Goal: Transaction & Acquisition: Purchase product/service

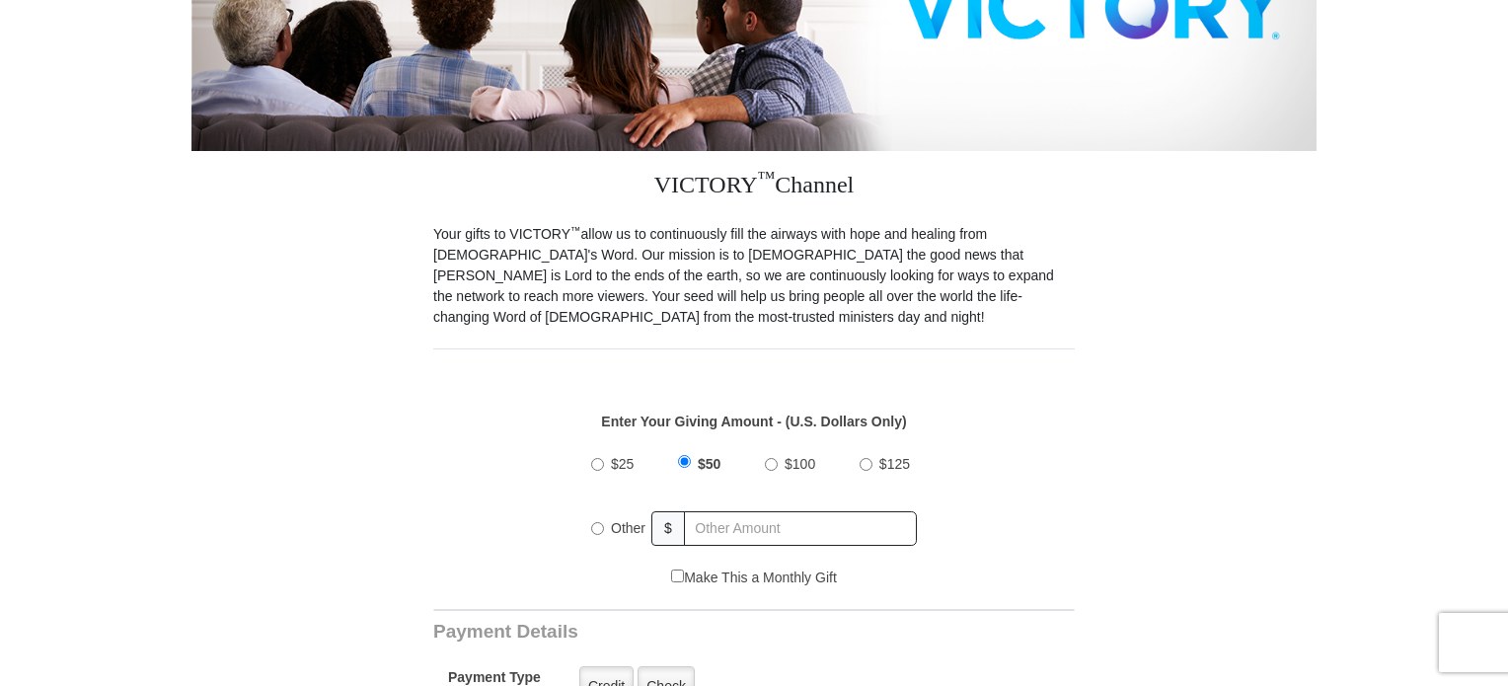
scroll to position [493, 0]
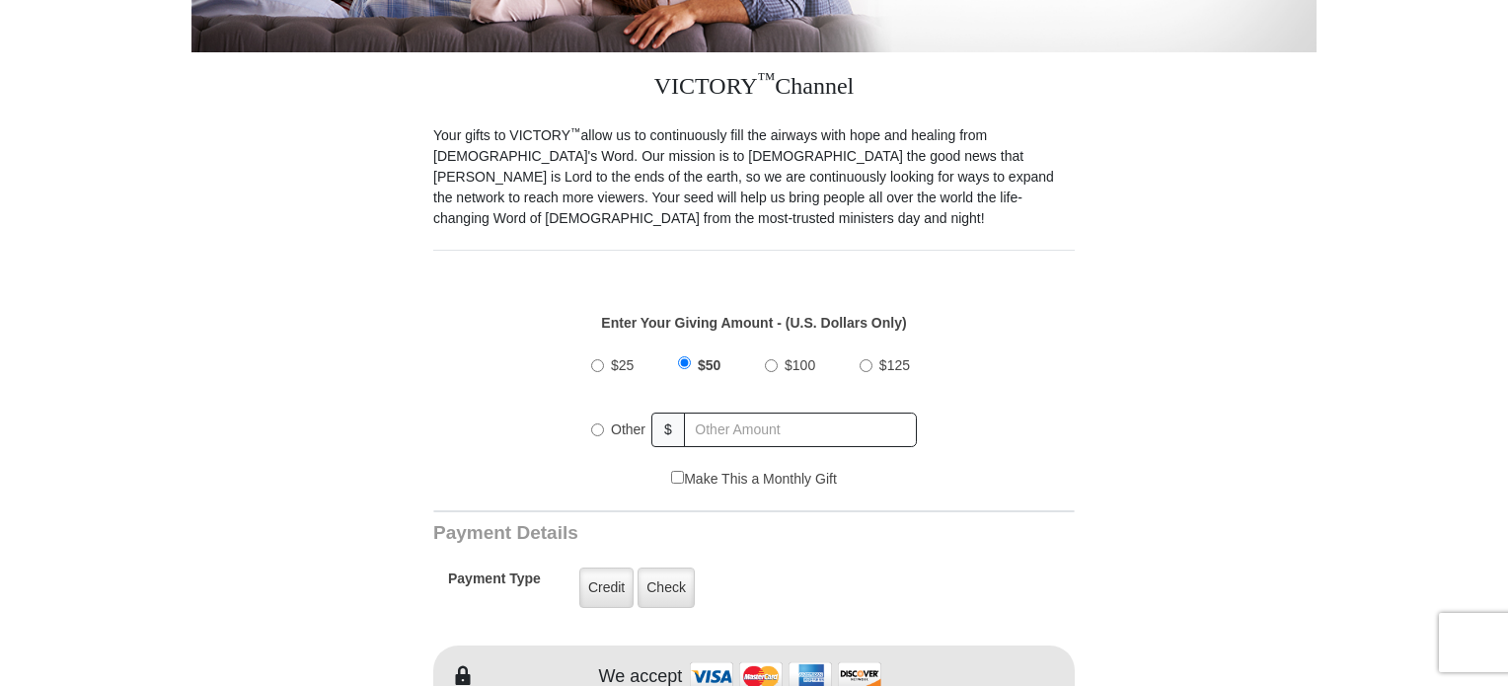
click at [602, 423] on input "Other" at bounding box center [597, 429] width 13 height 13
radio input "true"
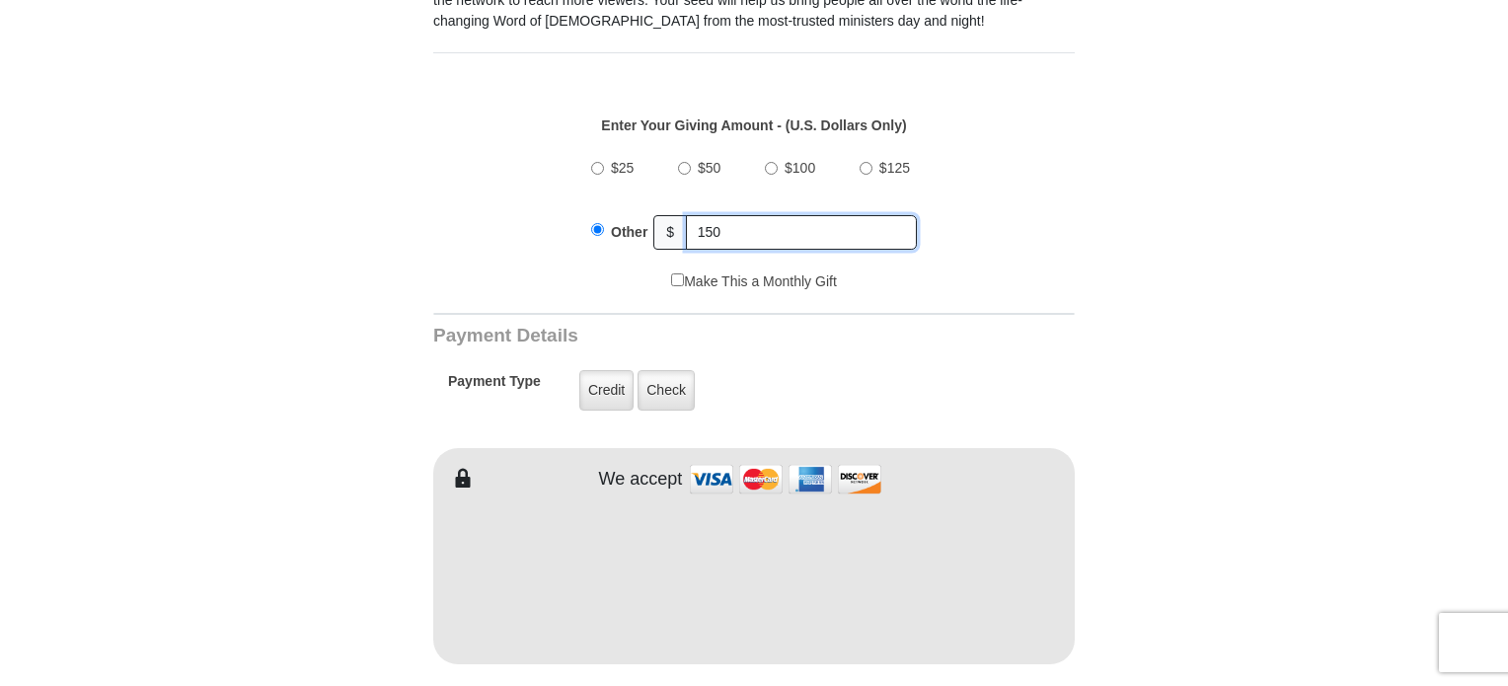
scroll to position [789, 0]
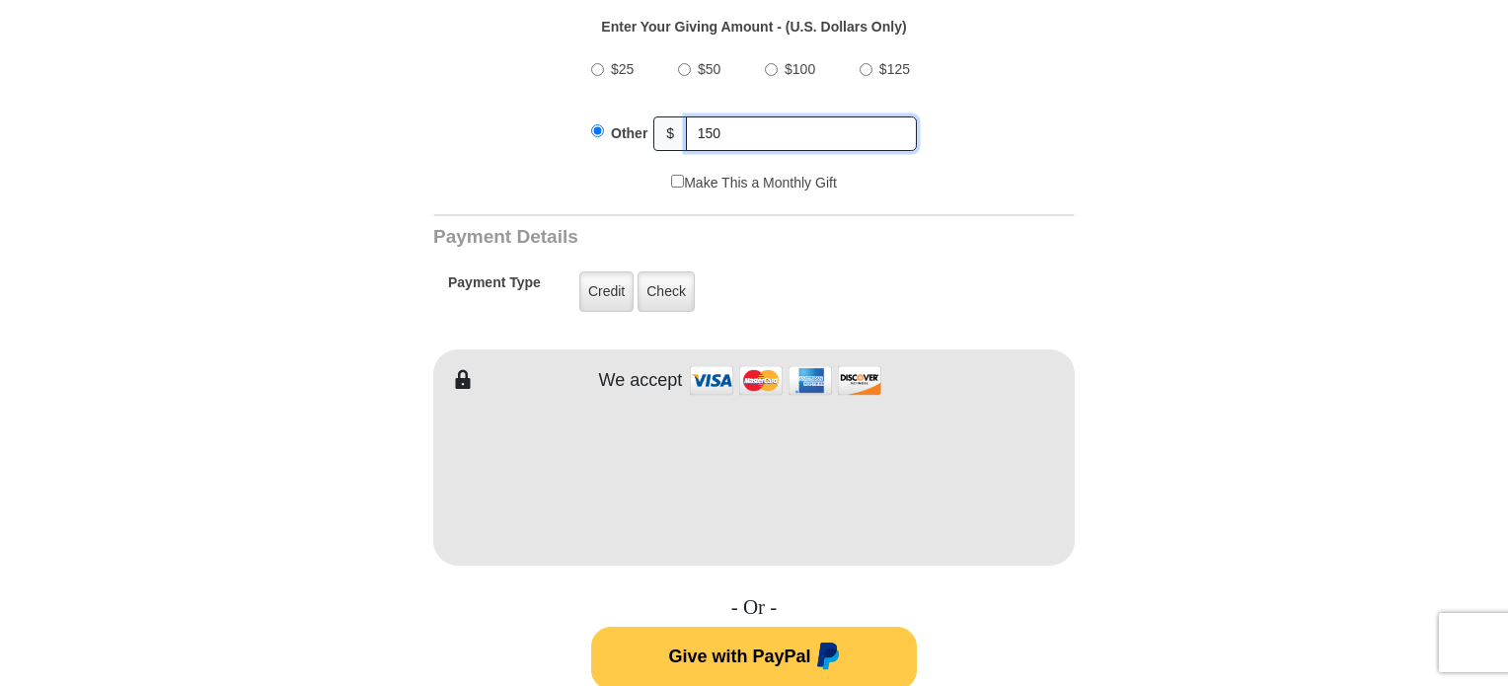
type input "150"
type input "Victoria"
type input "[PERSON_NAME]"
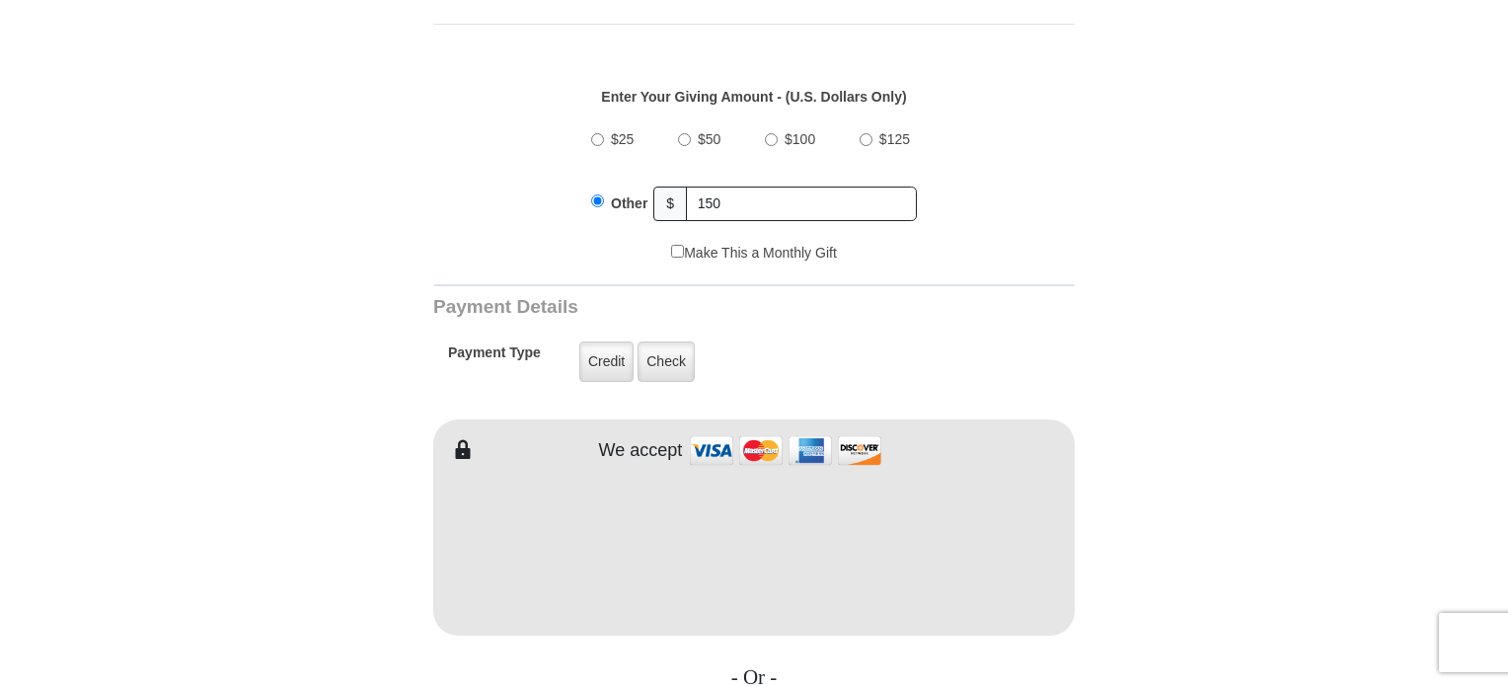
scroll to position [691, 0]
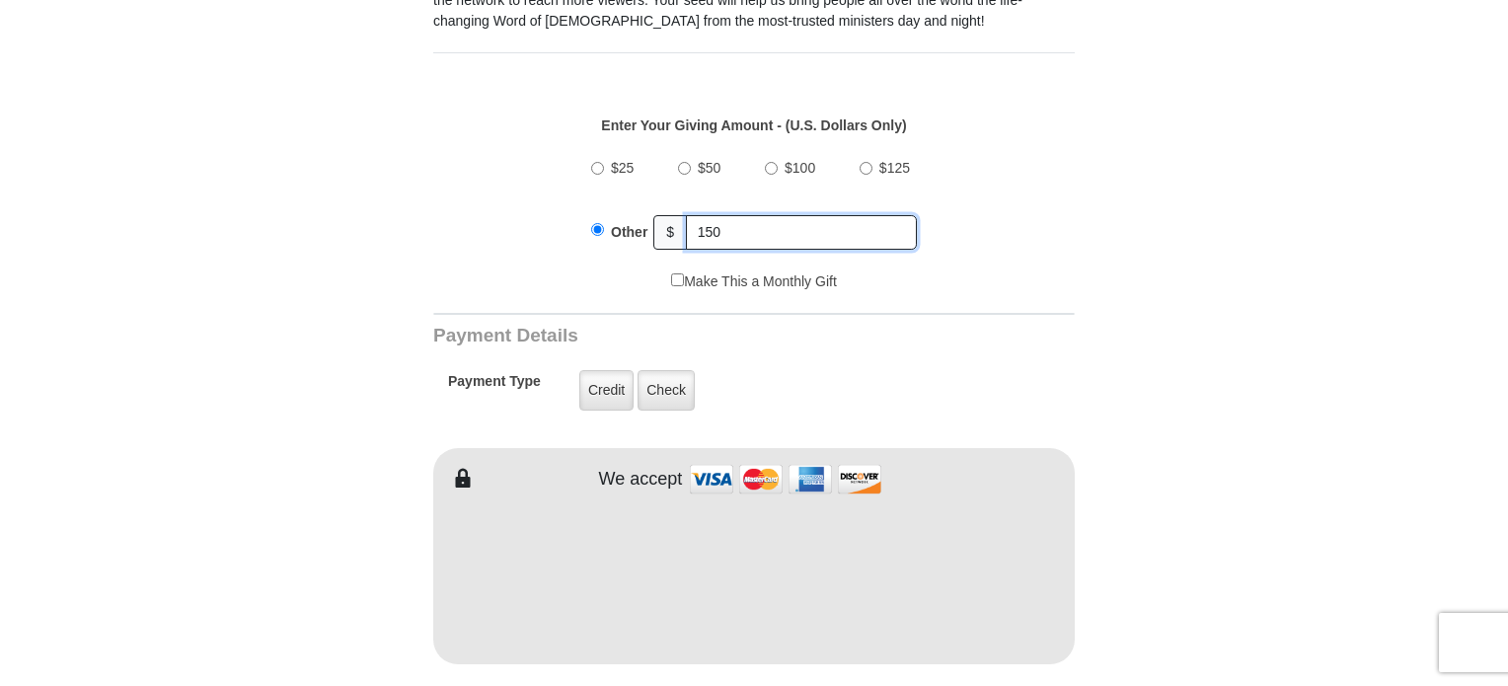
click at [733, 215] on input "150" at bounding box center [801, 232] width 231 height 35
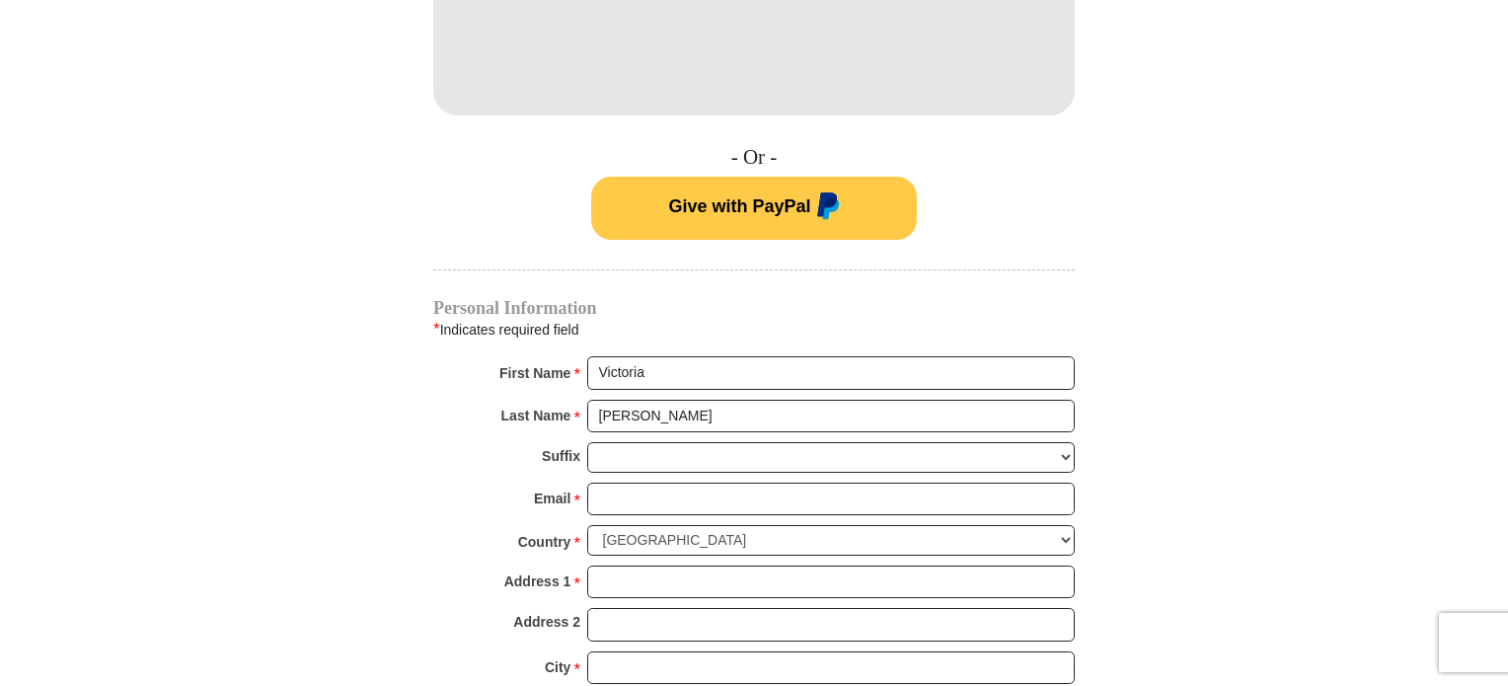
scroll to position [1283, 0]
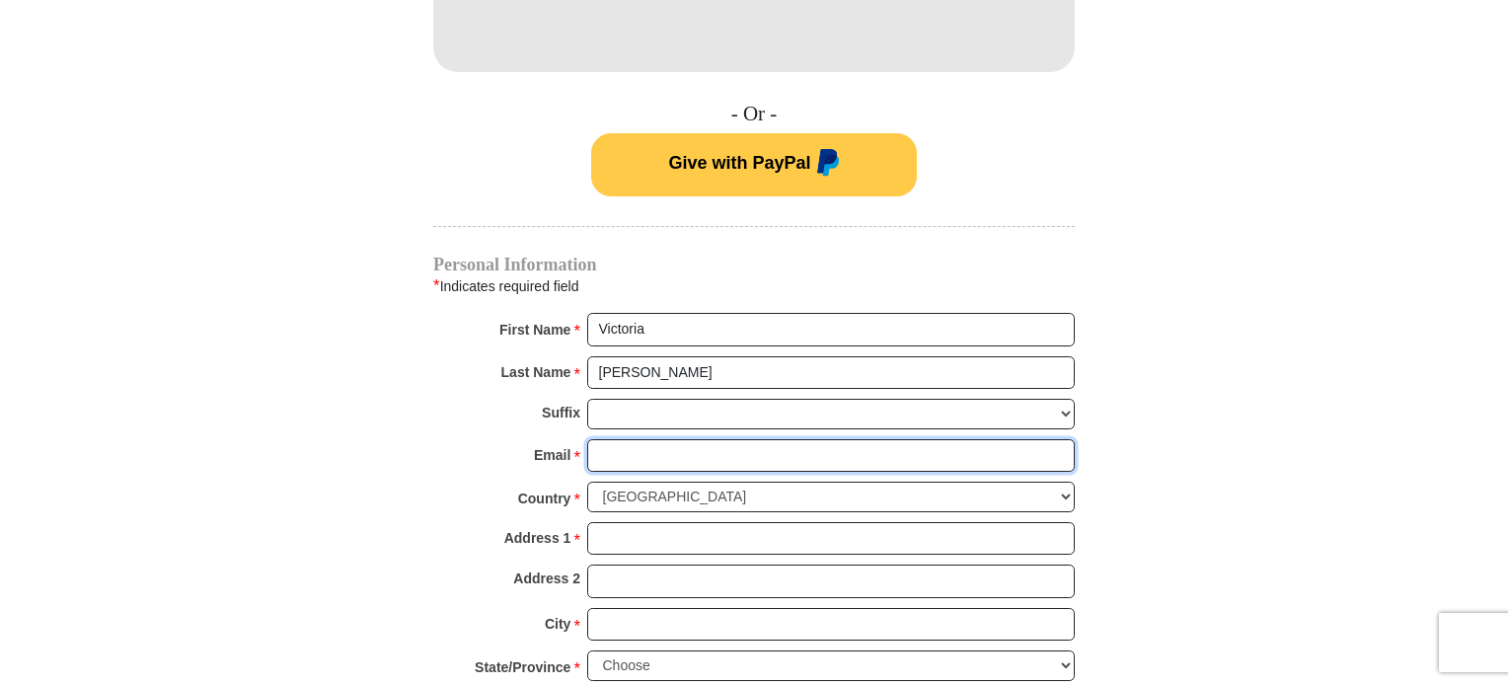
click at [639, 439] on input "Email *" at bounding box center [830, 456] width 487 height 34
type input "[EMAIL_ADDRESS][DOMAIN_NAME]"
type input "[STREET_ADDRESS]"
type input "STEWARDSON"
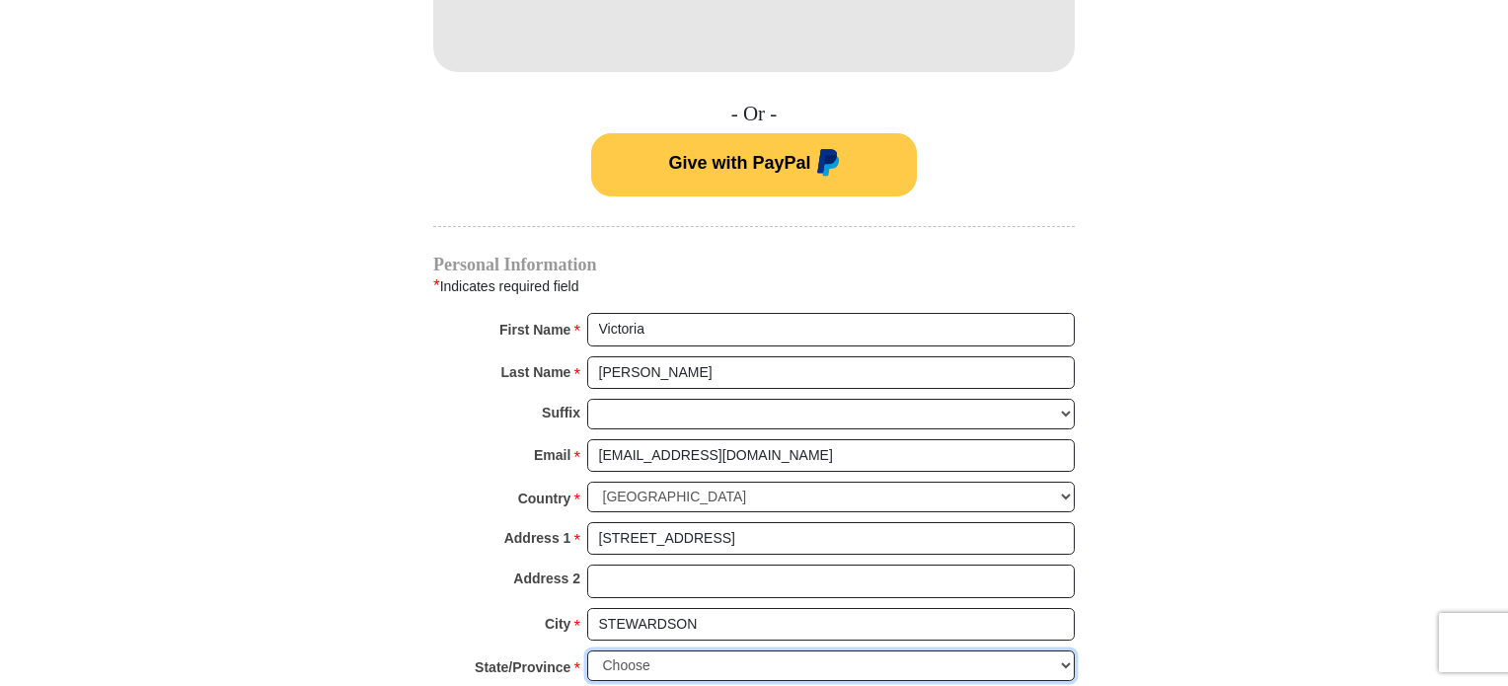
select select "IL"
type input "62463-1060"
type input "6182924086"
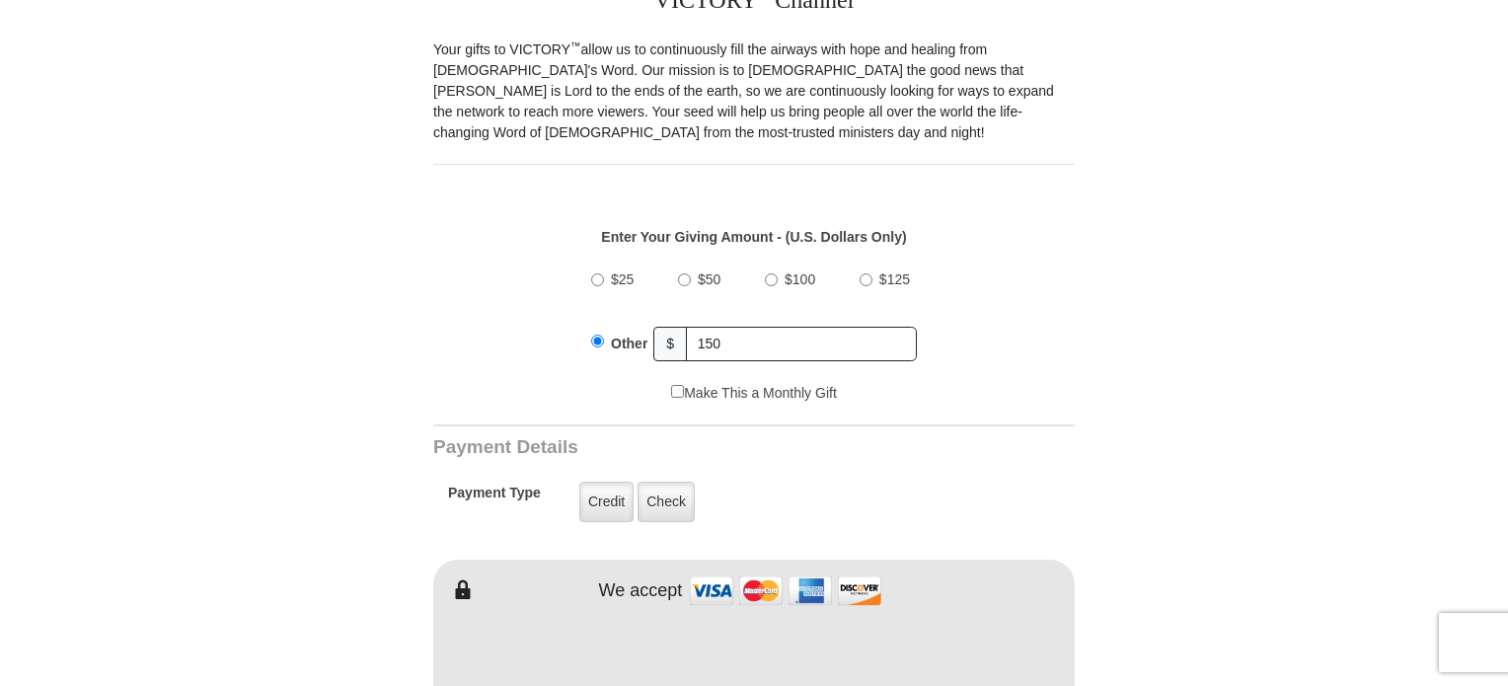
scroll to position [296, 0]
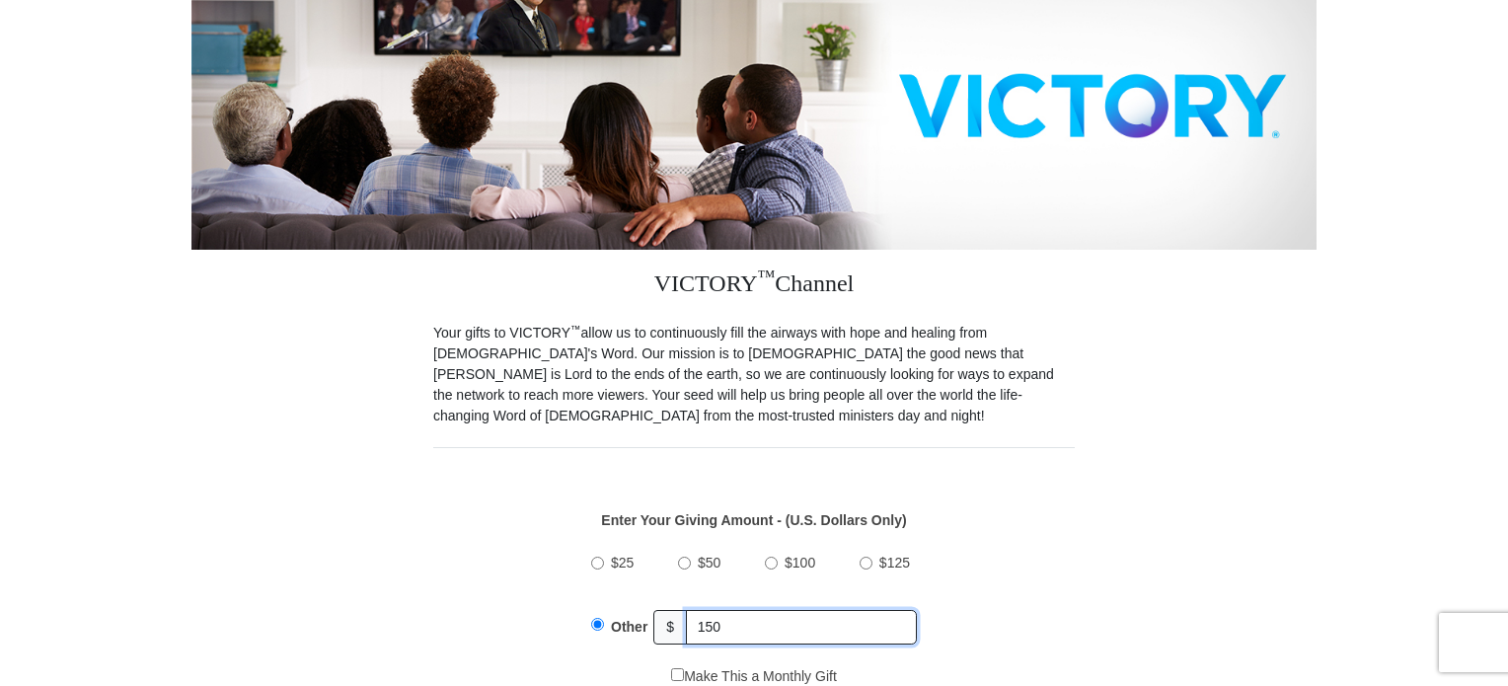
click at [737, 610] on input "150" at bounding box center [801, 627] width 231 height 35
type input "150.00"
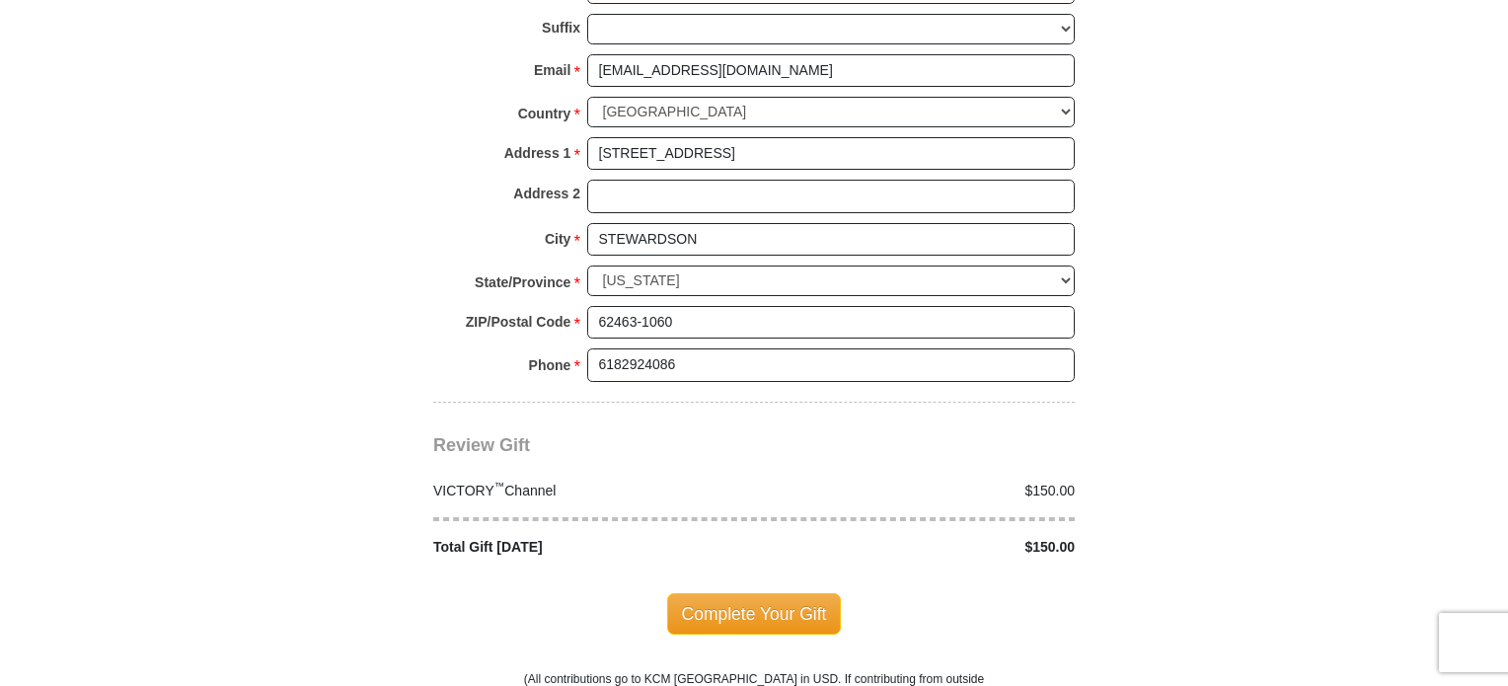
scroll to position [1678, 0]
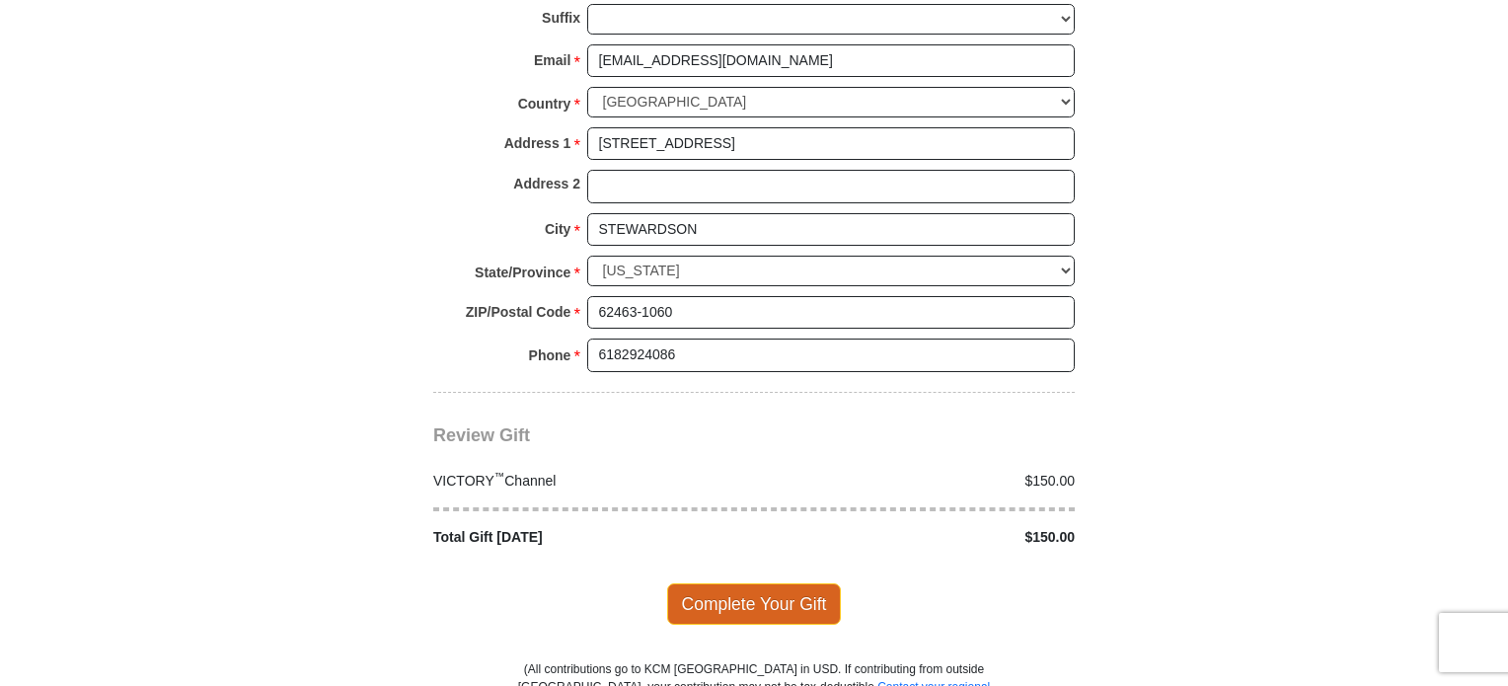
click at [782, 588] on span "Complete Your Gift" at bounding box center [754, 603] width 175 height 41
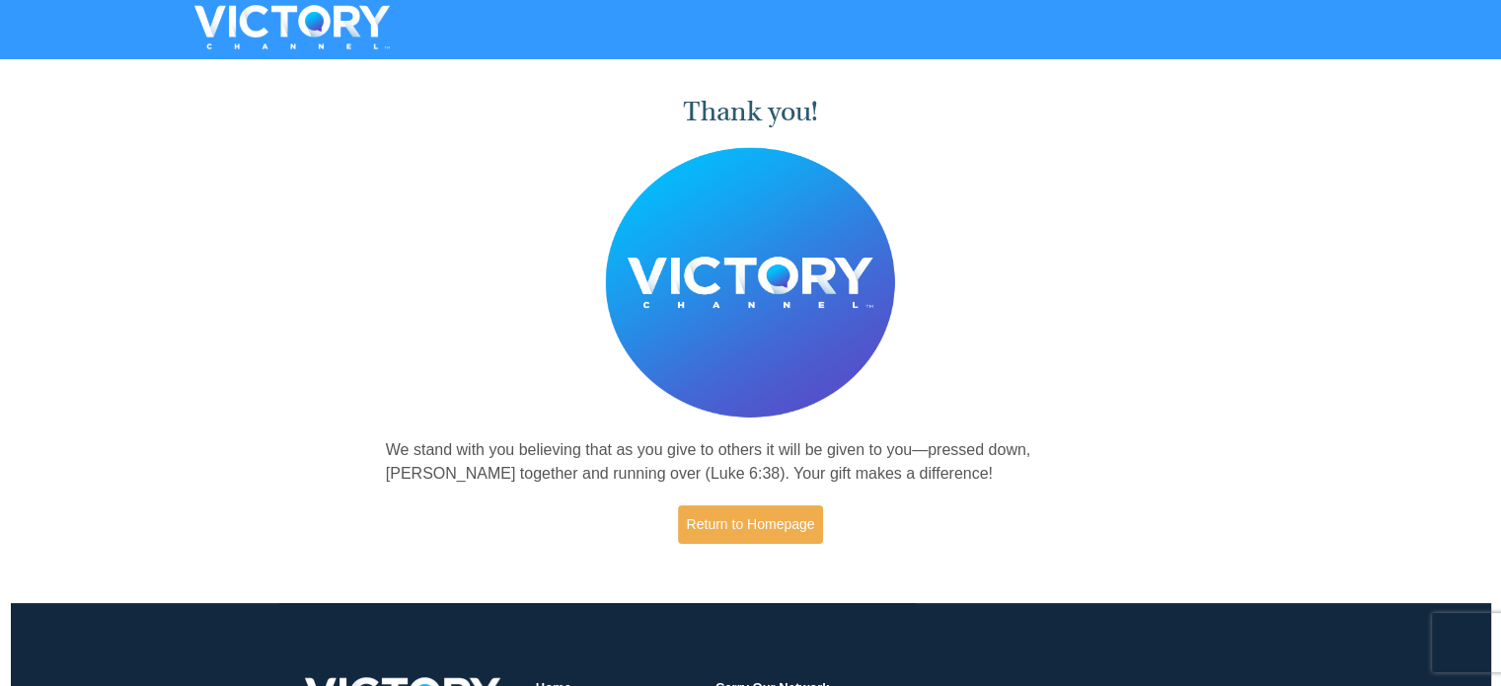
scroll to position [30, 0]
